Goal: Navigation & Orientation: Find specific page/section

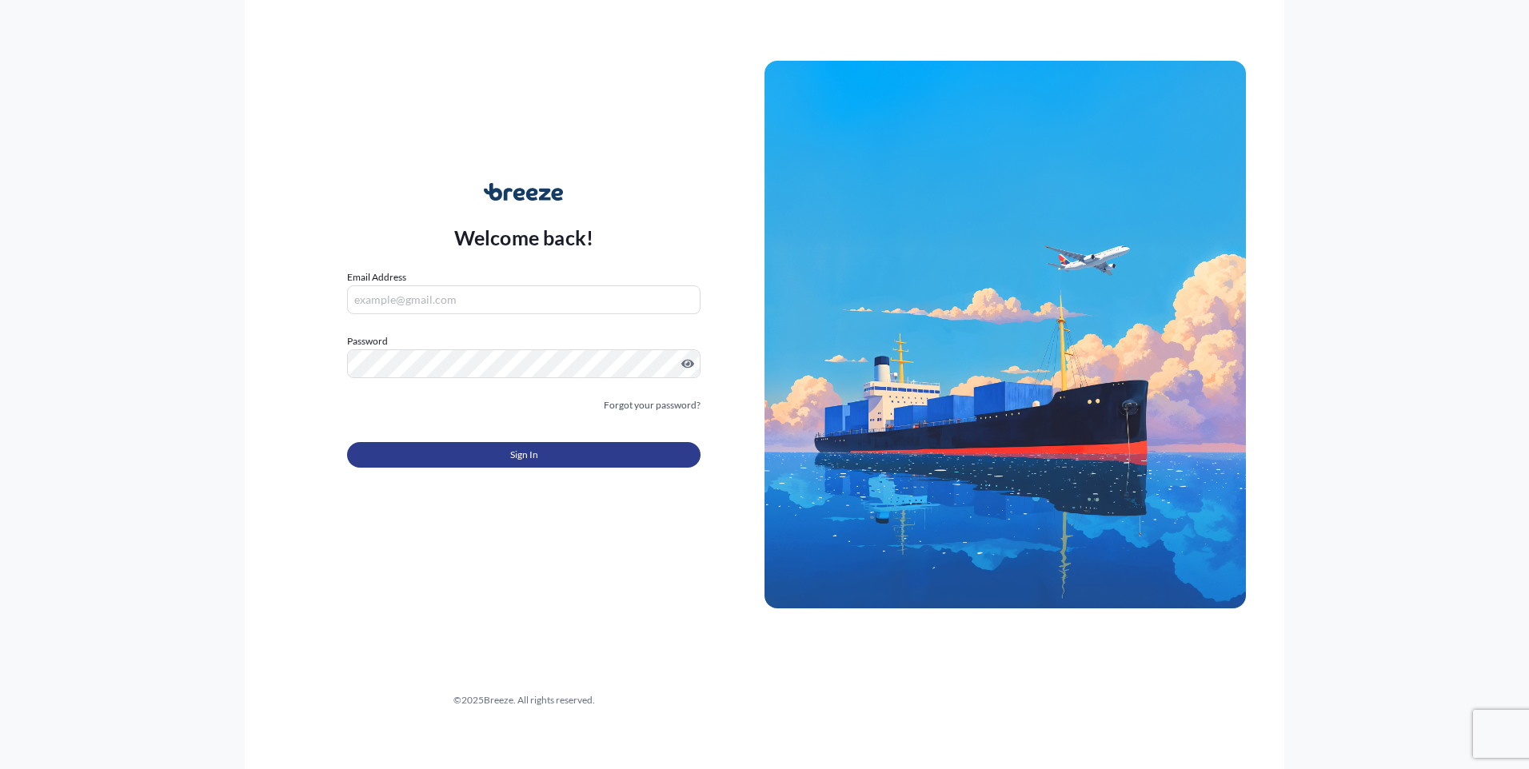
type input "[EMAIL_ADDRESS][DOMAIN_NAME]"
click at [540, 443] on button "Sign In" at bounding box center [523, 455] width 353 height 26
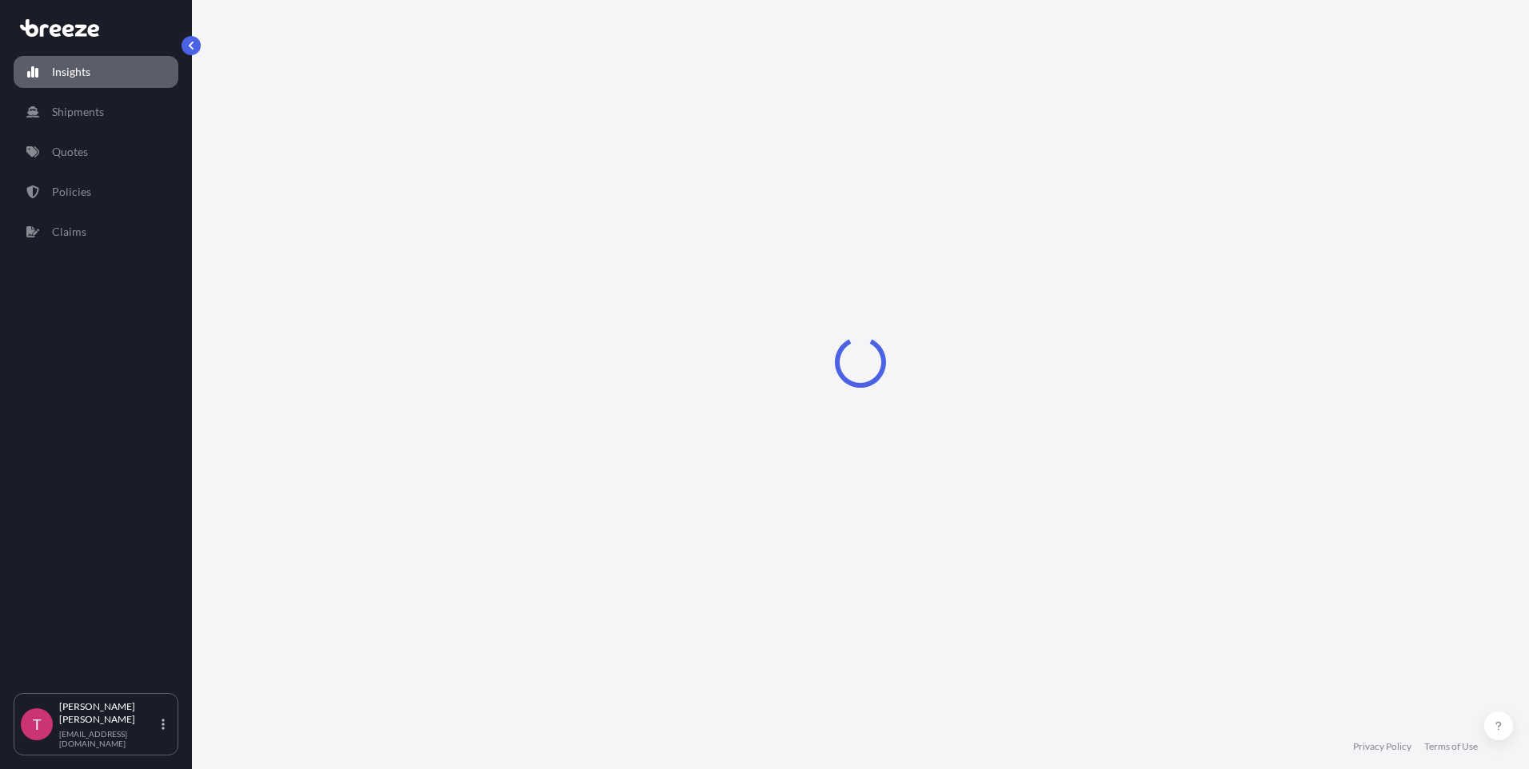
select select "2025"
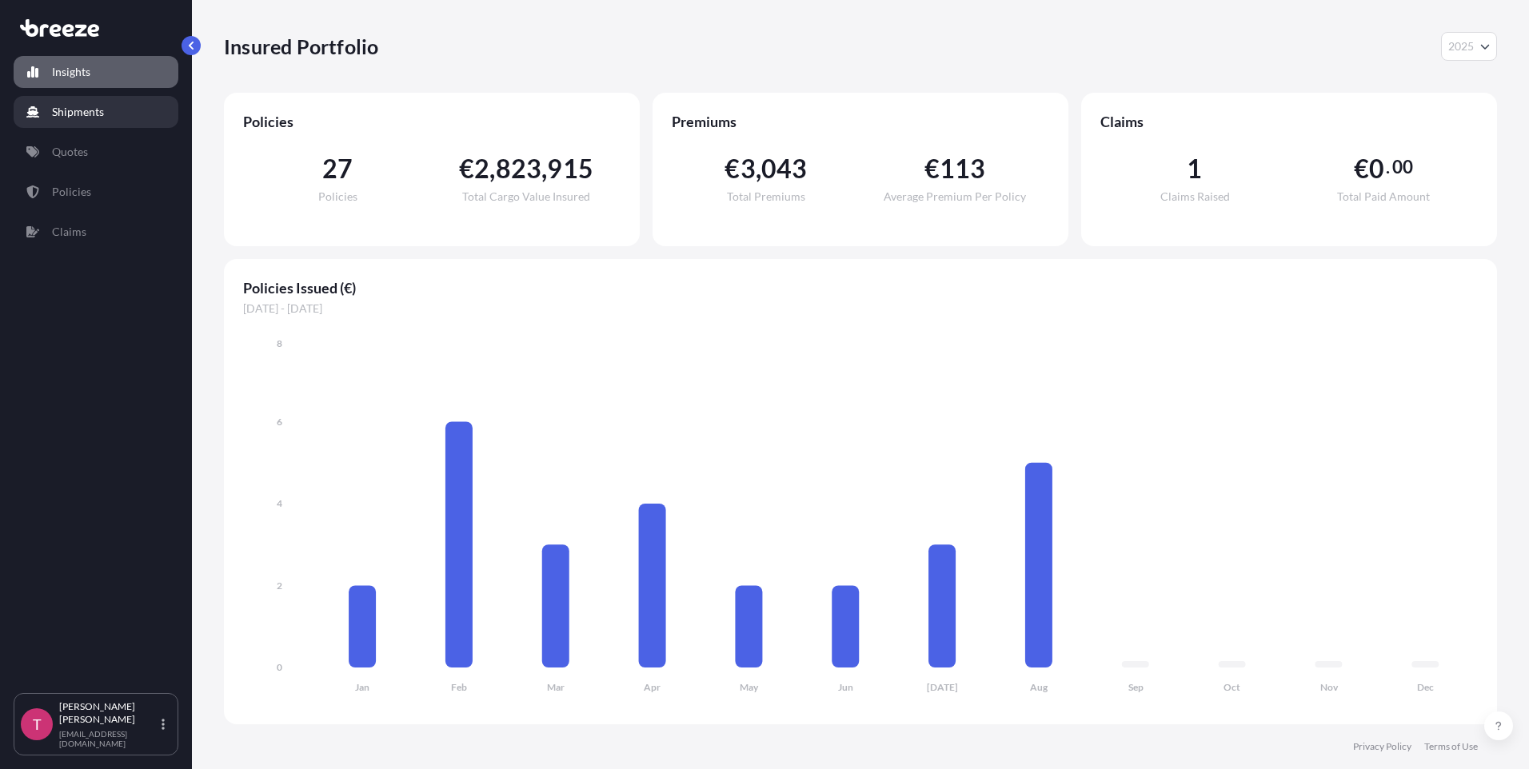
click at [65, 113] on p "Shipments" at bounding box center [78, 112] width 52 height 16
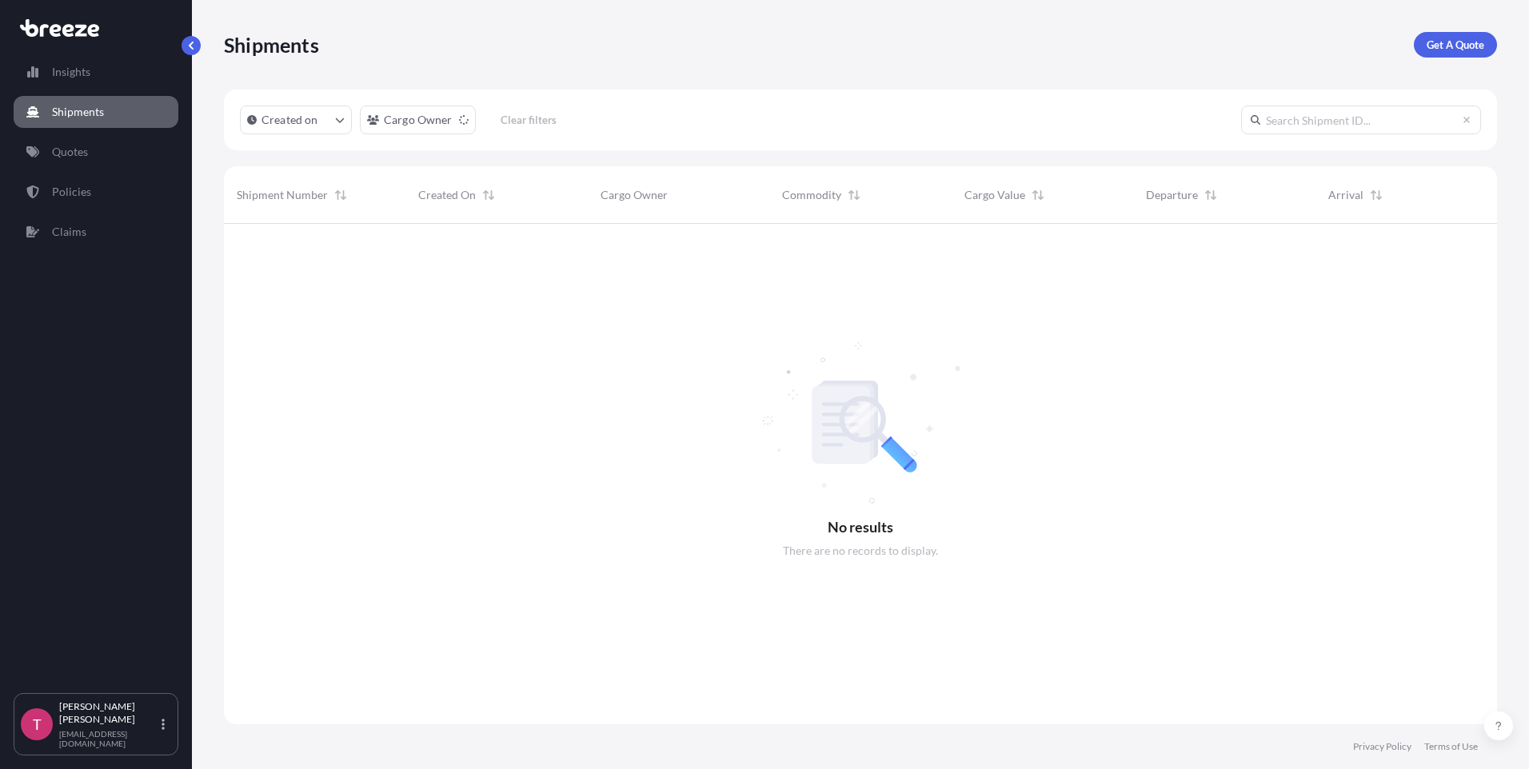
scroll to position [546, 1261]
click at [64, 187] on p "Policies" at bounding box center [71, 192] width 39 height 16
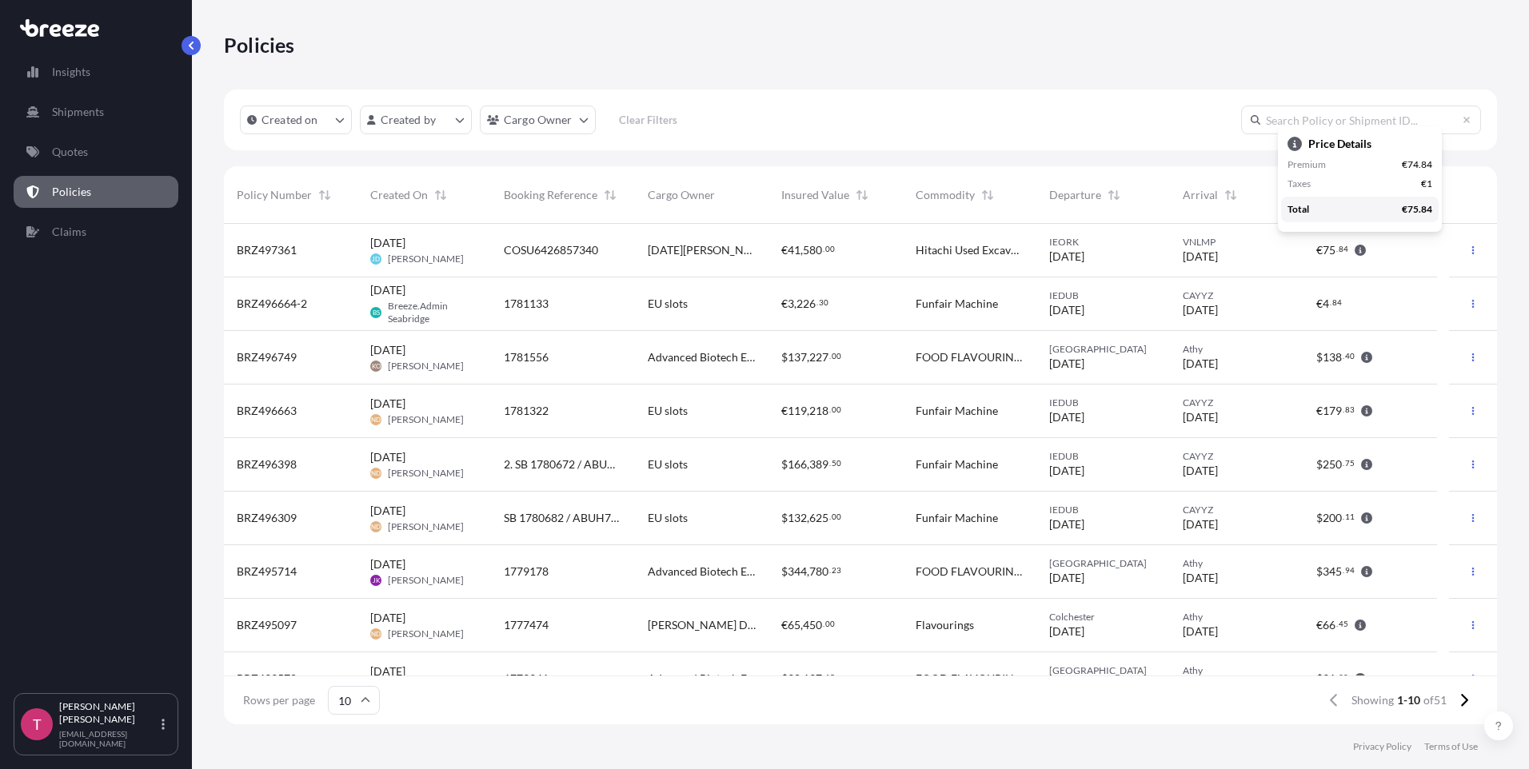
click at [1343, 30] on div "Policies" at bounding box center [860, 45] width 1273 height 90
click at [1370, 519] on icon "button" at bounding box center [1366, 518] width 11 height 11
click at [1365, 518] on icon "button" at bounding box center [1366, 518] width 11 height 11
click at [1368, 517] on icon "button" at bounding box center [1366, 518] width 11 height 11
click at [1367, 517] on icon "button" at bounding box center [1366, 518] width 11 height 11
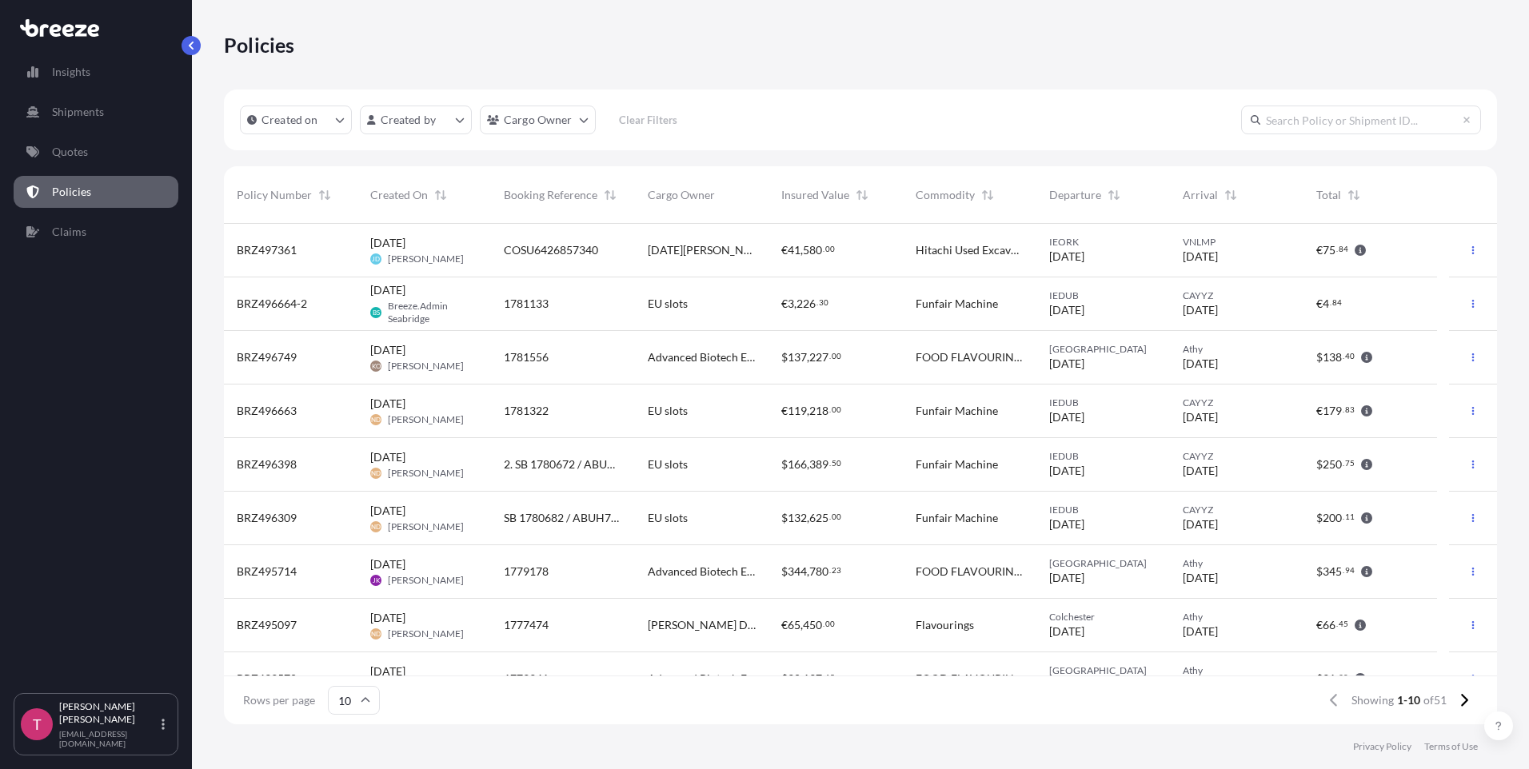
click at [1369, 517] on icon "button" at bounding box center [1366, 518] width 11 height 11
click at [112, 726] on p "[PERSON_NAME]" at bounding box center [108, 713] width 99 height 26
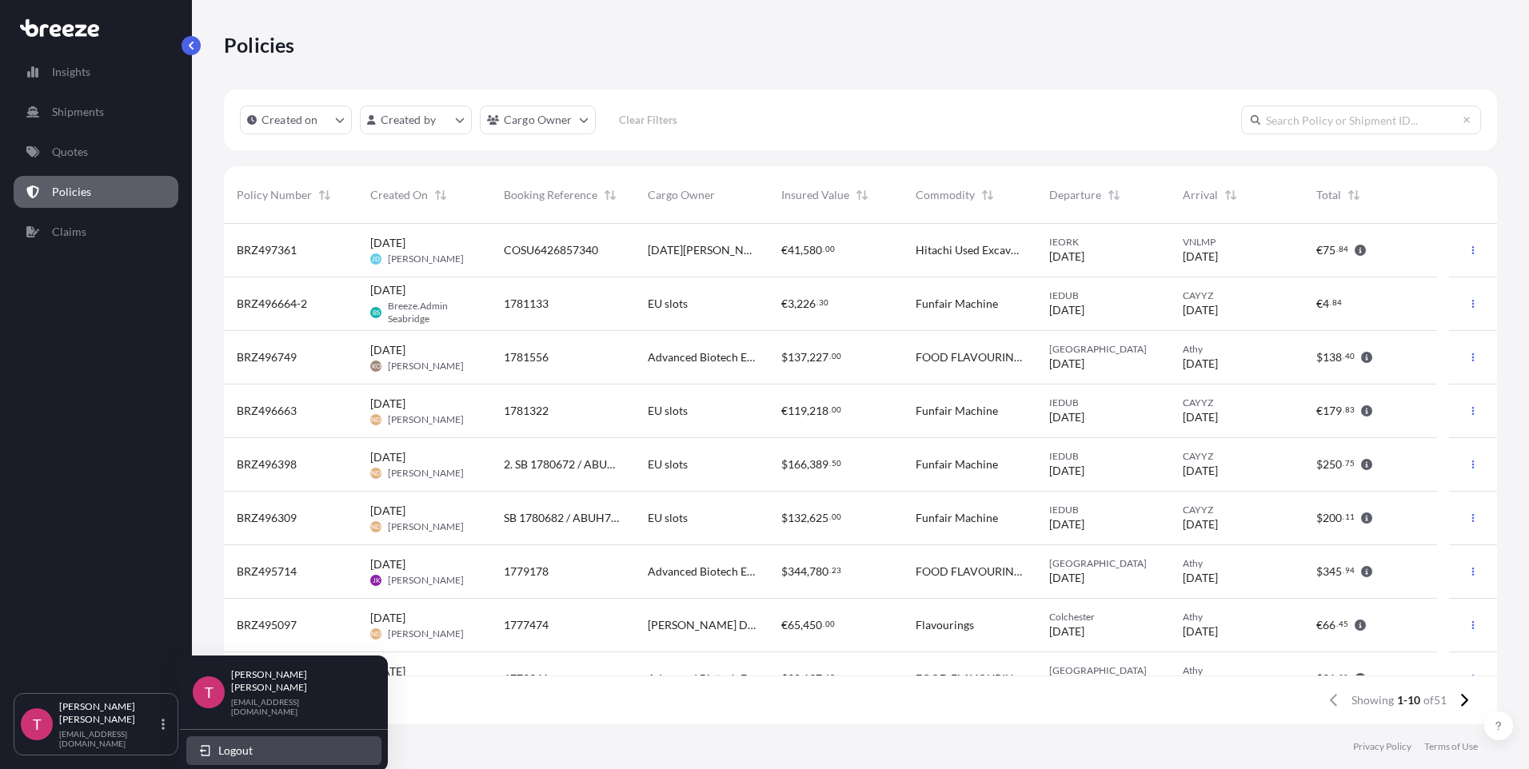
click at [239, 743] on span "Logout" at bounding box center [235, 751] width 34 height 16
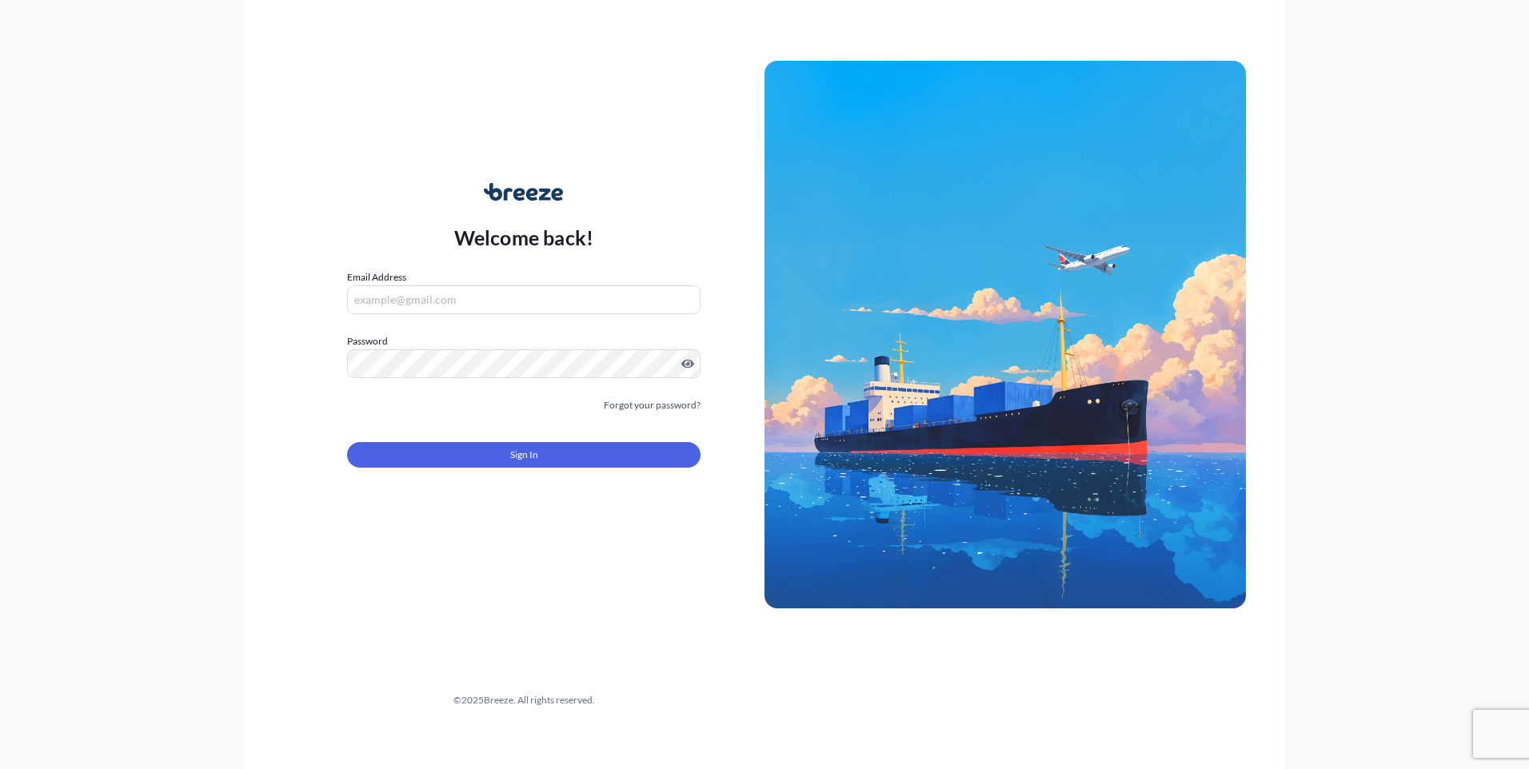
type input "[EMAIL_ADDRESS][DOMAIN_NAME]"
